Goal: Check status

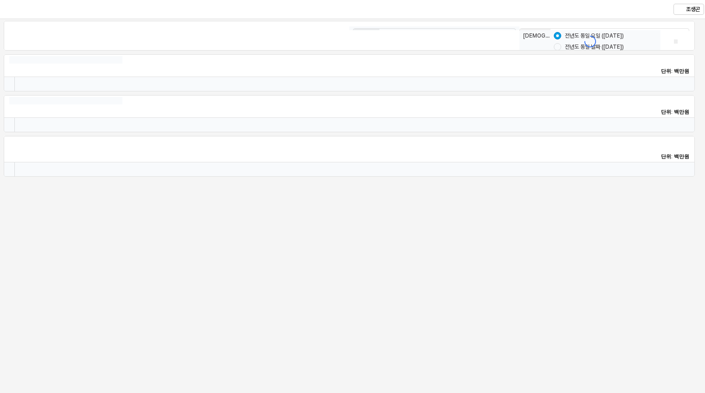
type input "********"
